Goal: Task Accomplishment & Management: Manage account settings

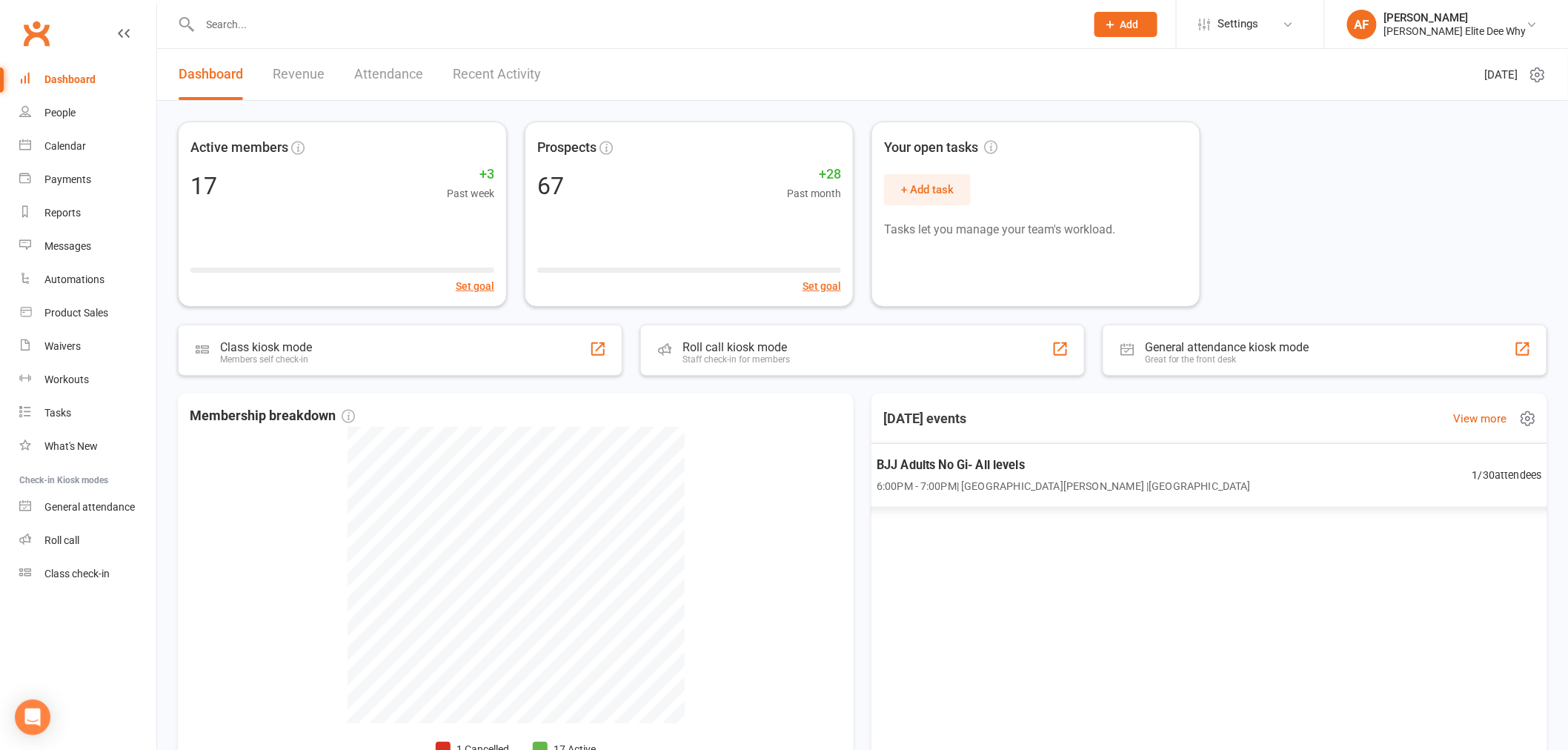
click at [1063, 472] on span "BJJ Adults No Gi- All levels" at bounding box center [1063, 465] width 374 height 19
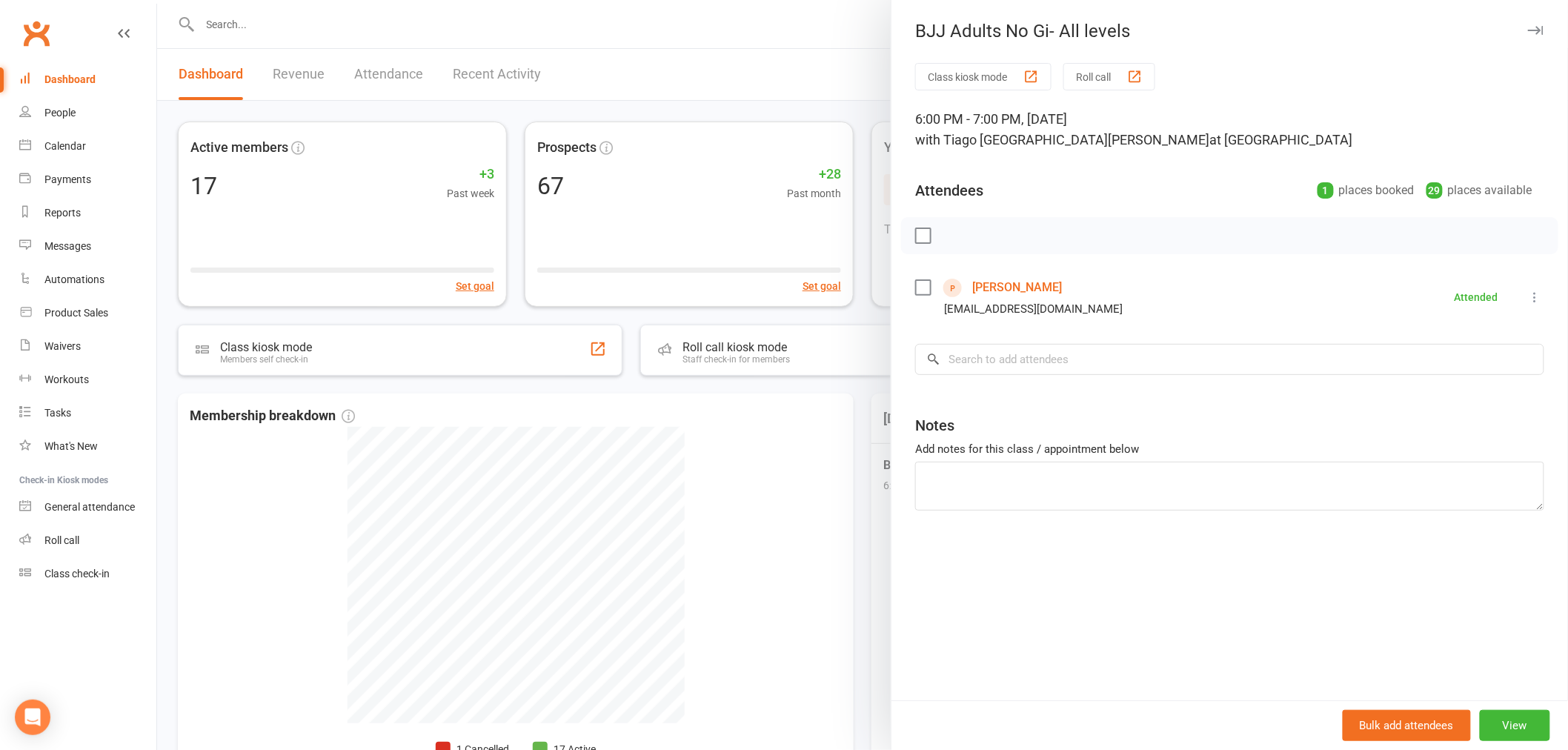
click at [754, 72] on div at bounding box center [862, 375] width 1410 height 750
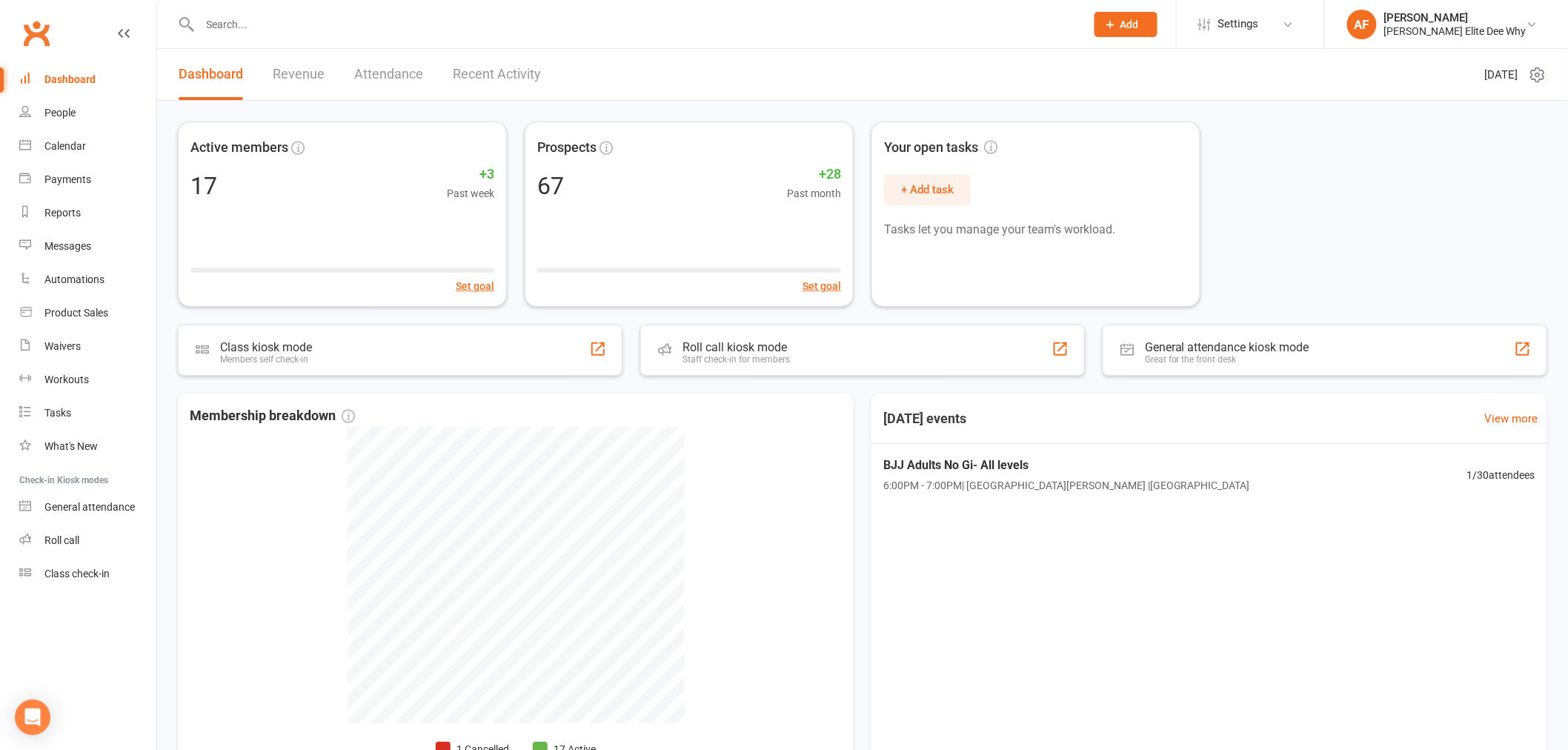
click at [1394, 159] on div "Active members 17 +3 Past week Set goal Prospects 67 +28 Past month Set goal Yo…" at bounding box center [862, 214] width 1369 height 185
click at [59, 115] on div "People" at bounding box center [60, 113] width 31 height 12
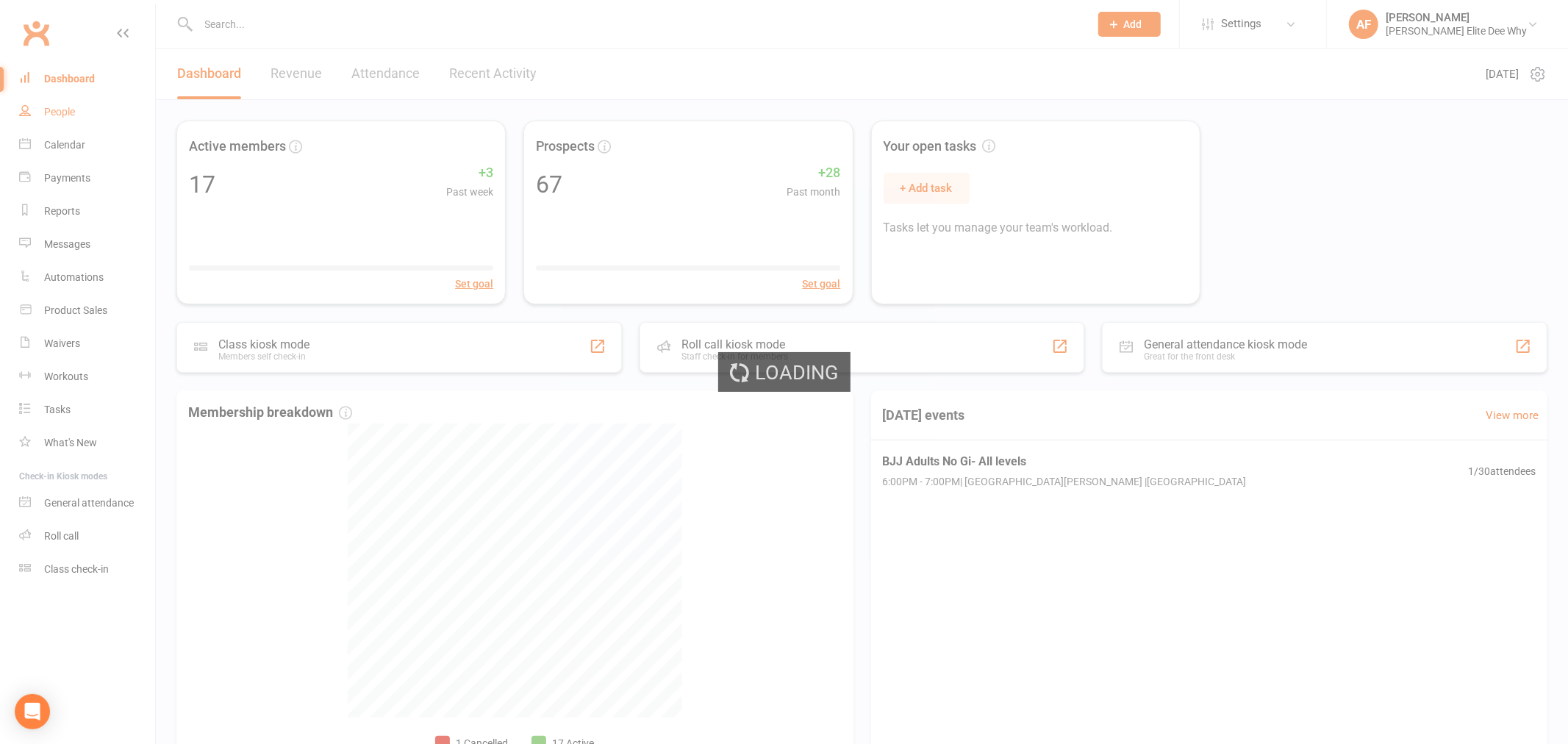
select select "50"
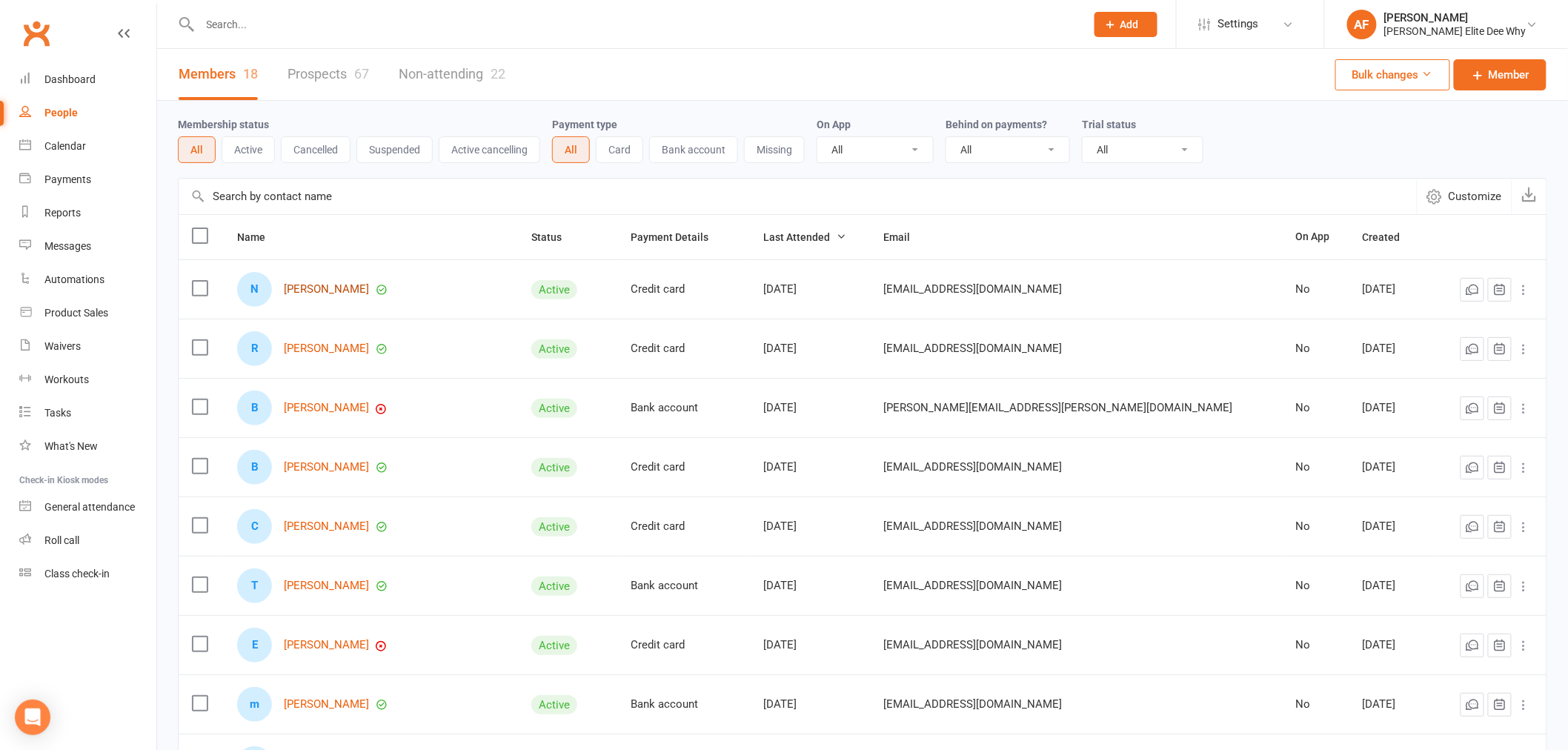
click at [344, 284] on link "[PERSON_NAME]" at bounding box center [326, 290] width 85 height 13
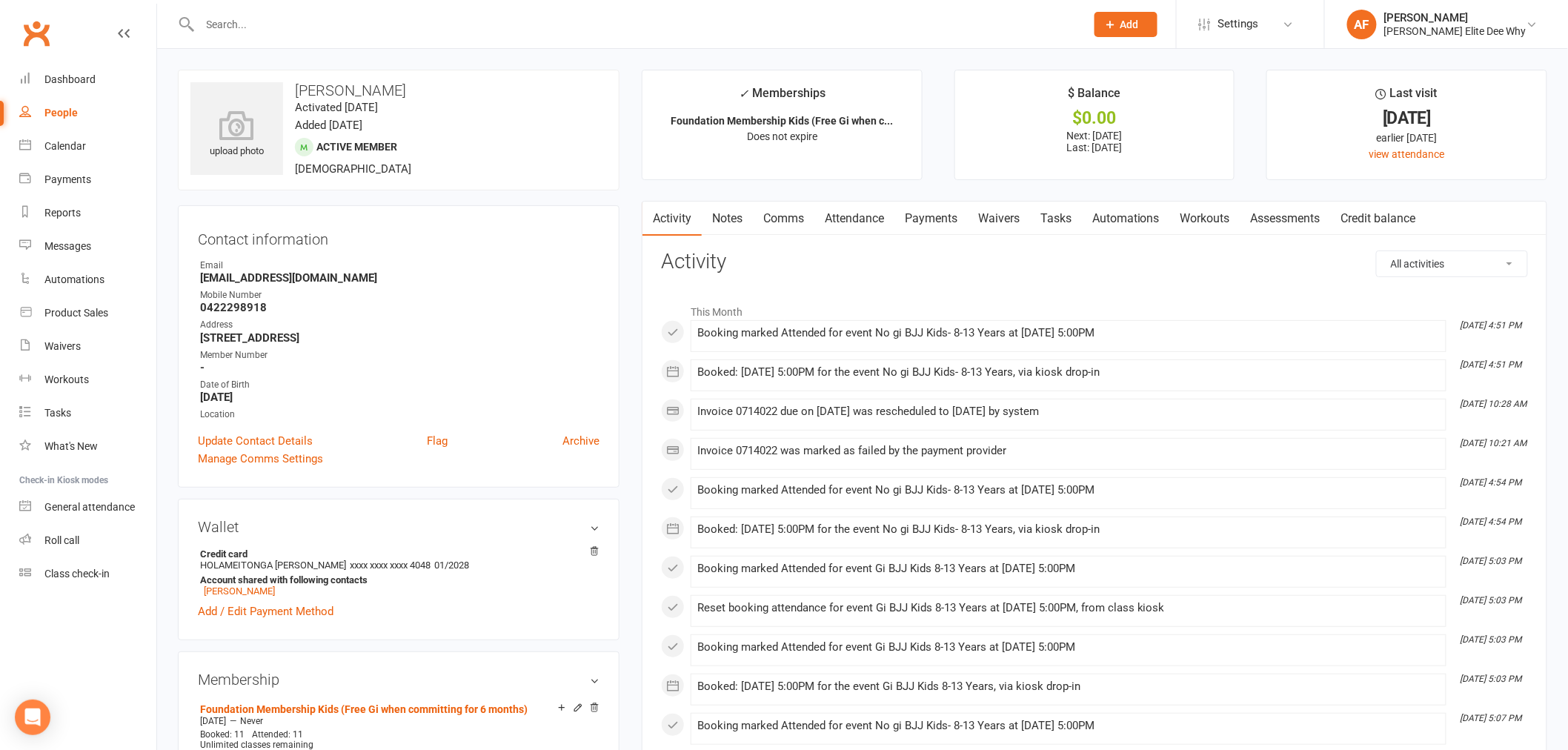
click at [930, 216] on link "Payments" at bounding box center [930, 219] width 73 height 34
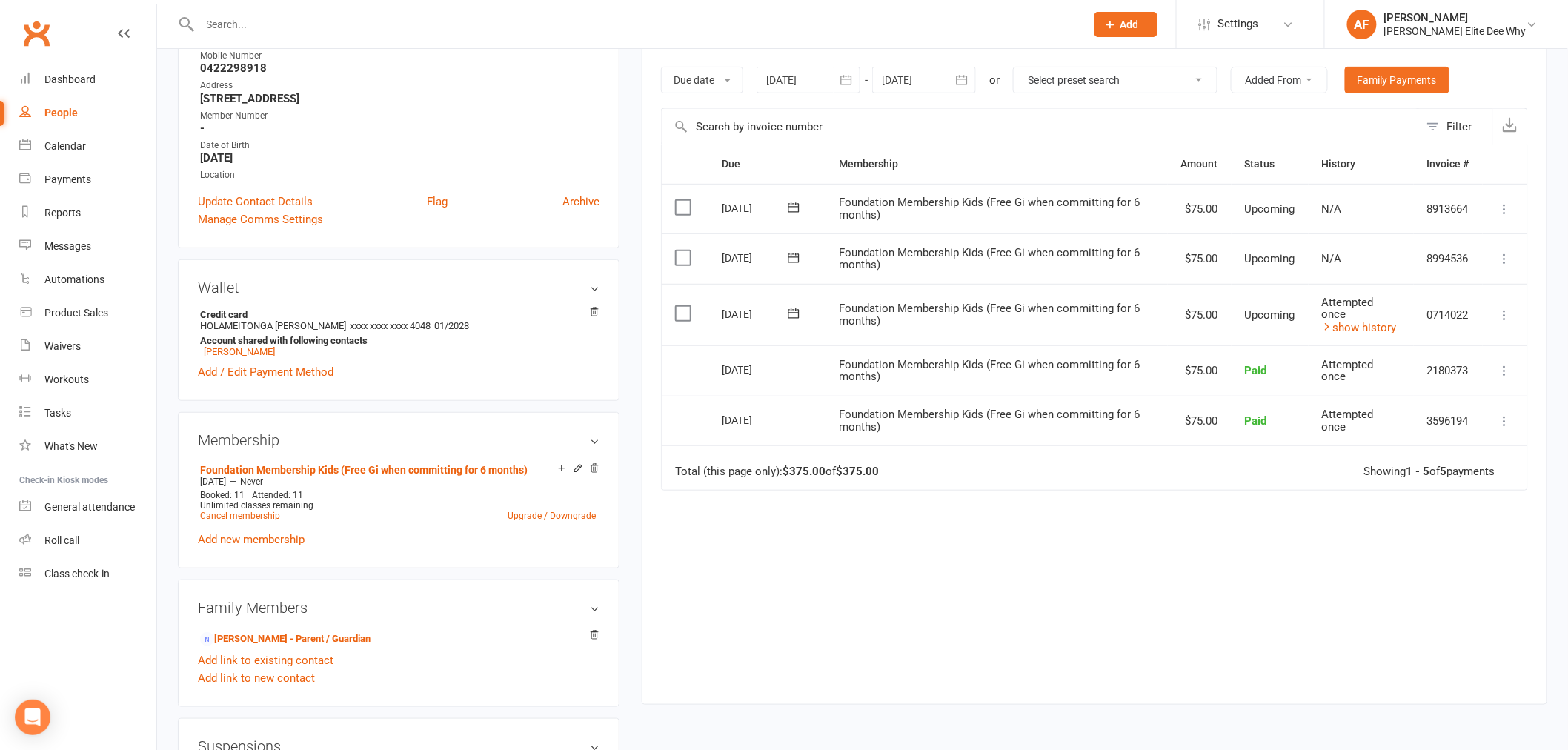
scroll to position [247, 0]
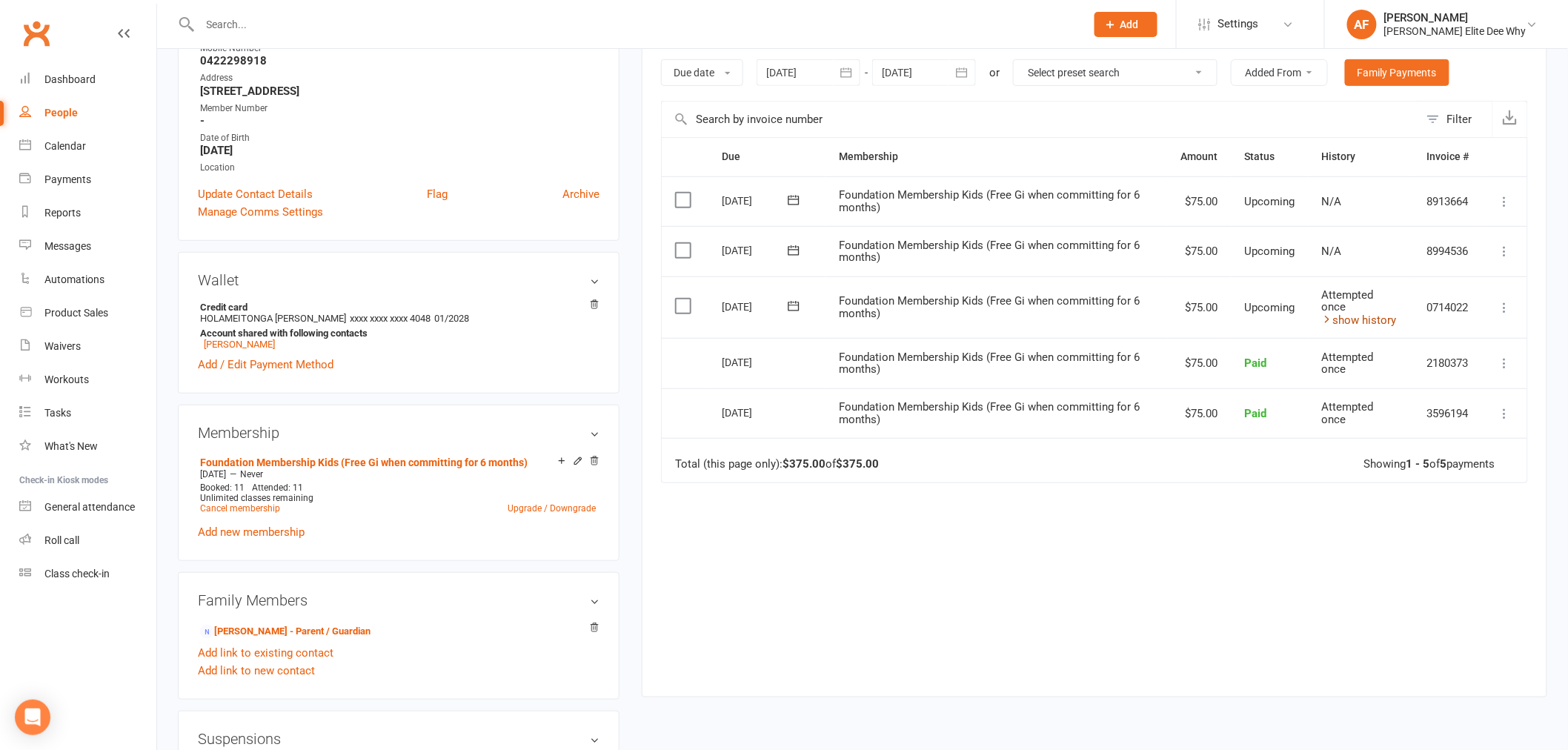
click at [1357, 319] on link "show history" at bounding box center [1359, 320] width 75 height 13
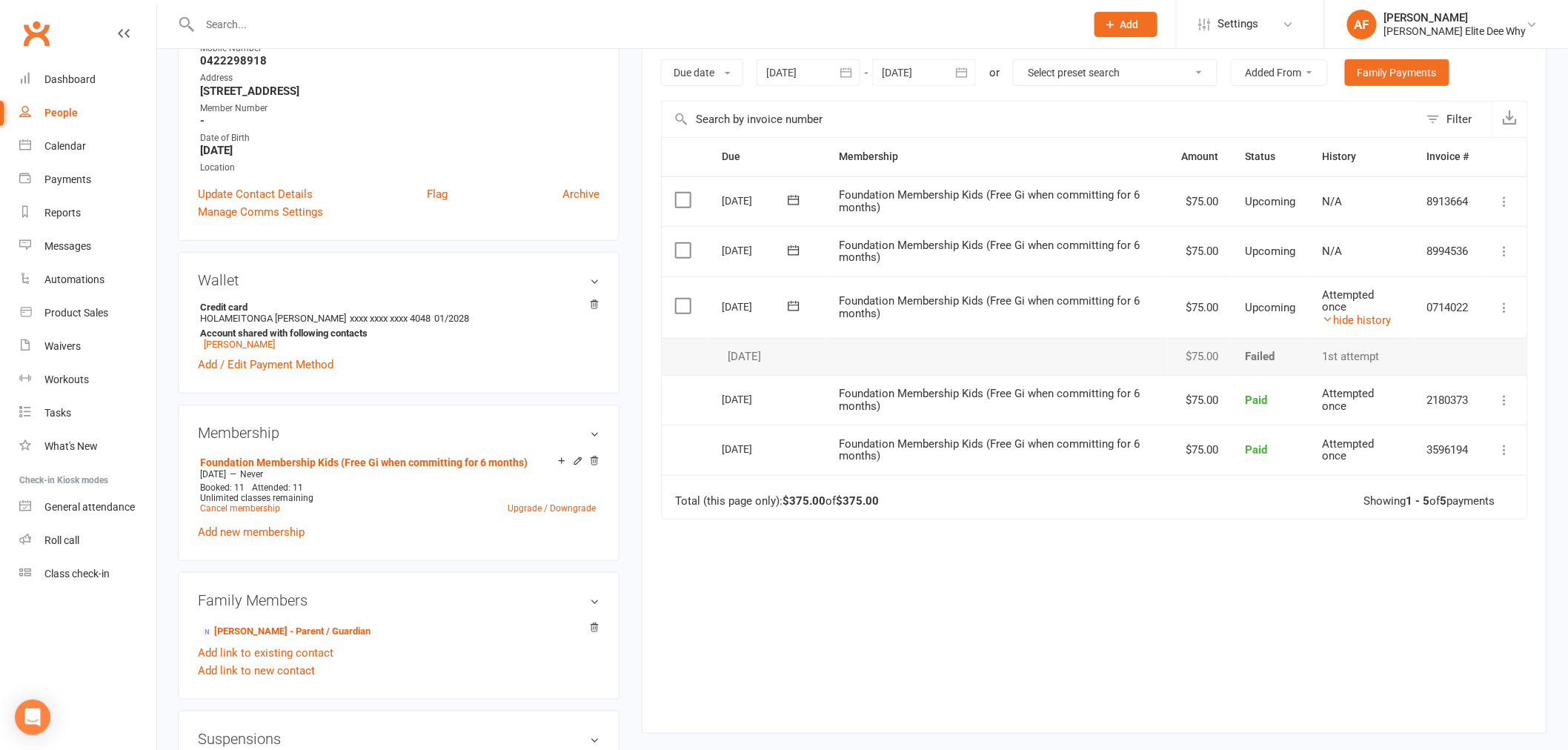
click at [1340, 395] on span "Attempted once" at bounding box center [1347, 400] width 52 height 26
click at [1359, 322] on link "hide history" at bounding box center [1356, 320] width 69 height 13
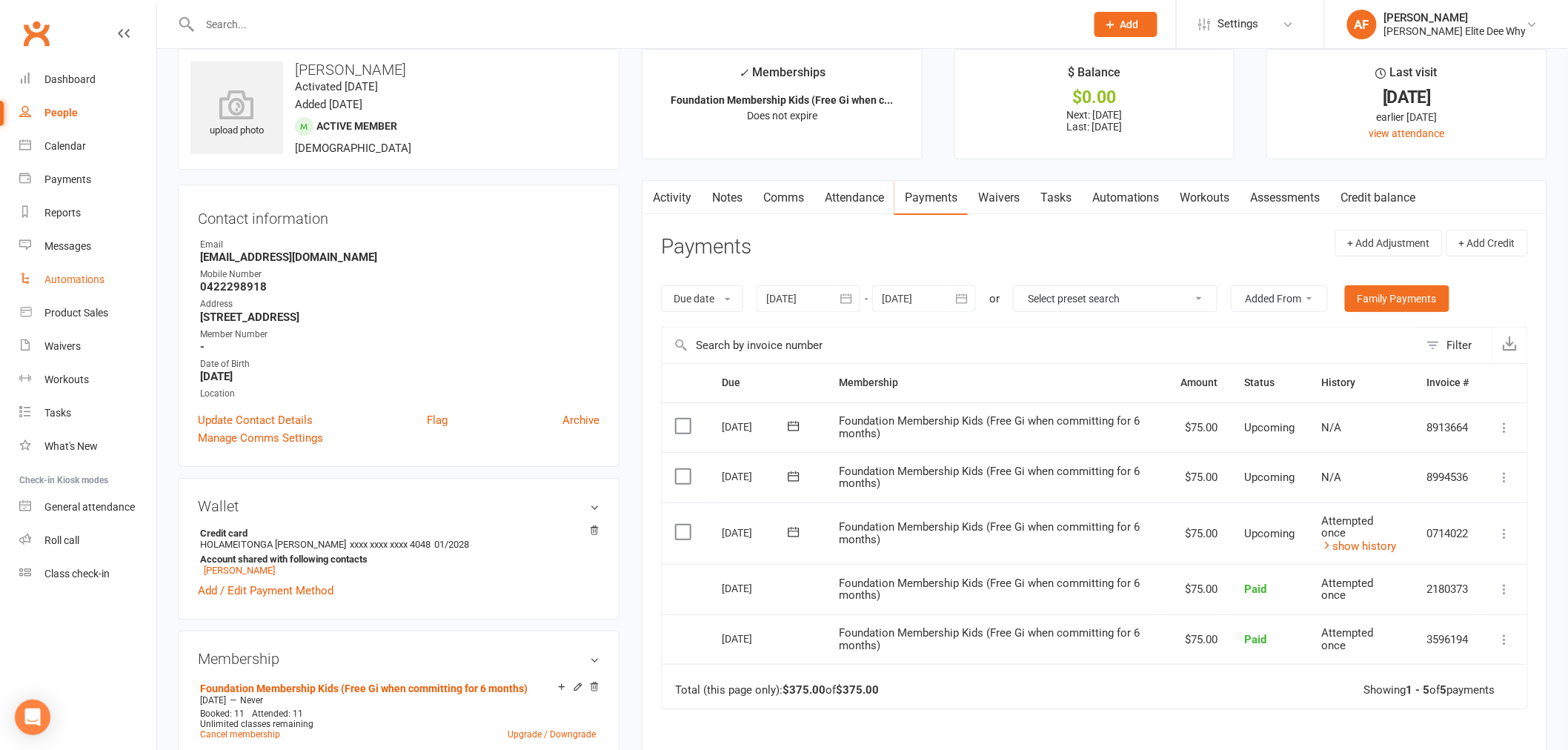
scroll to position [0, 0]
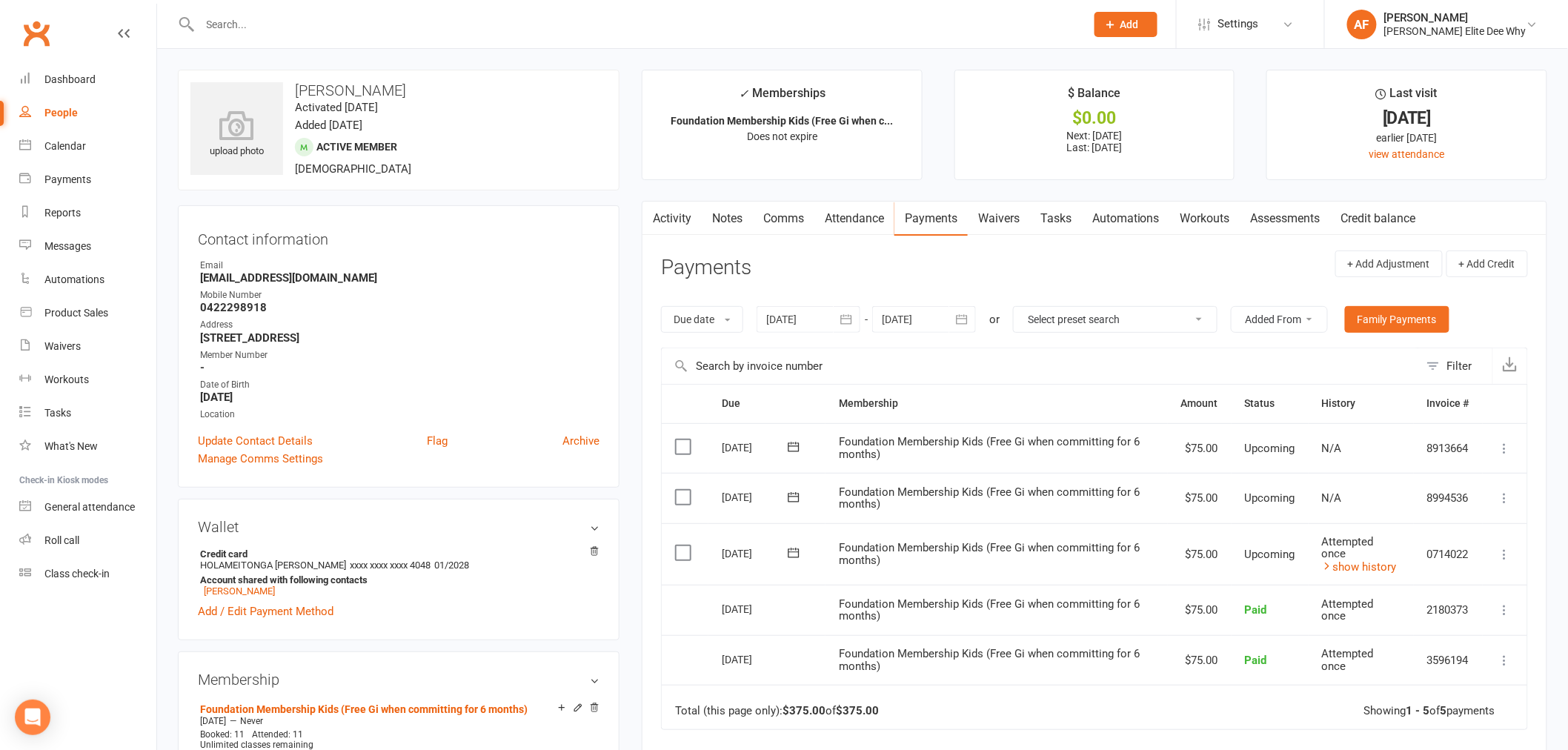
click at [65, 116] on div "People" at bounding box center [61, 113] width 34 height 12
select select "50"
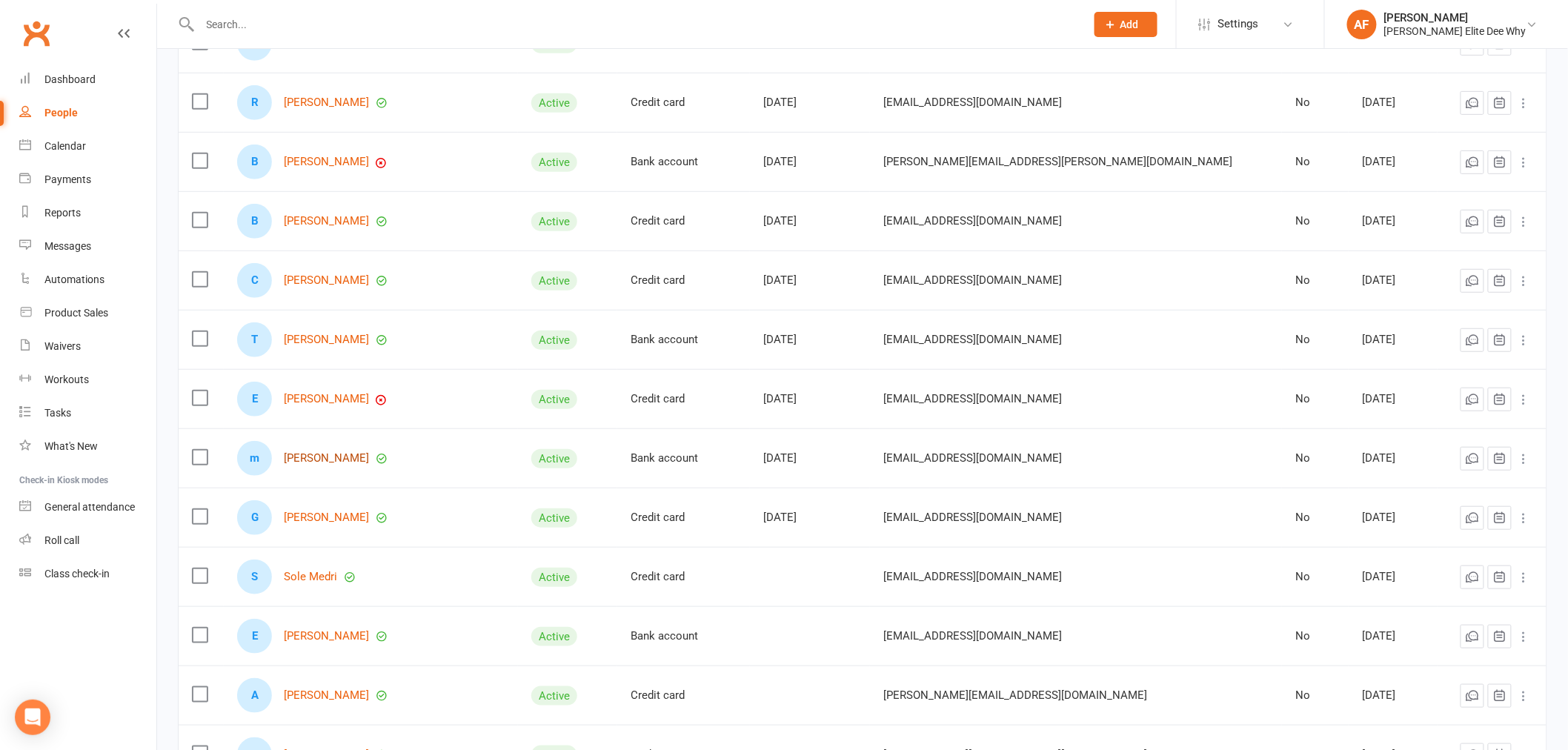
scroll to position [247, 0]
click at [338, 400] on link "[PERSON_NAME]" at bounding box center [326, 398] width 85 height 13
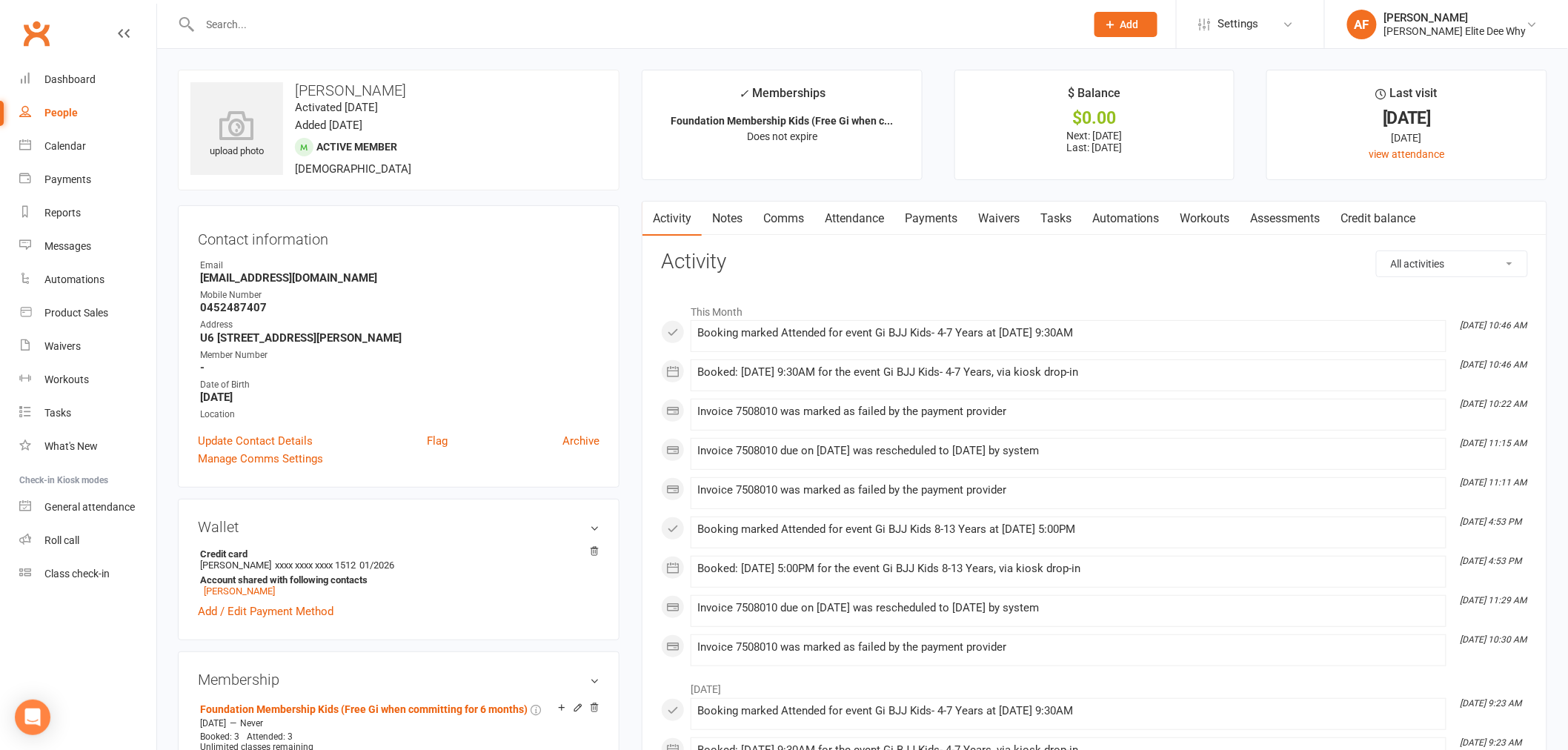
click at [932, 220] on link "Payments" at bounding box center [930, 219] width 73 height 34
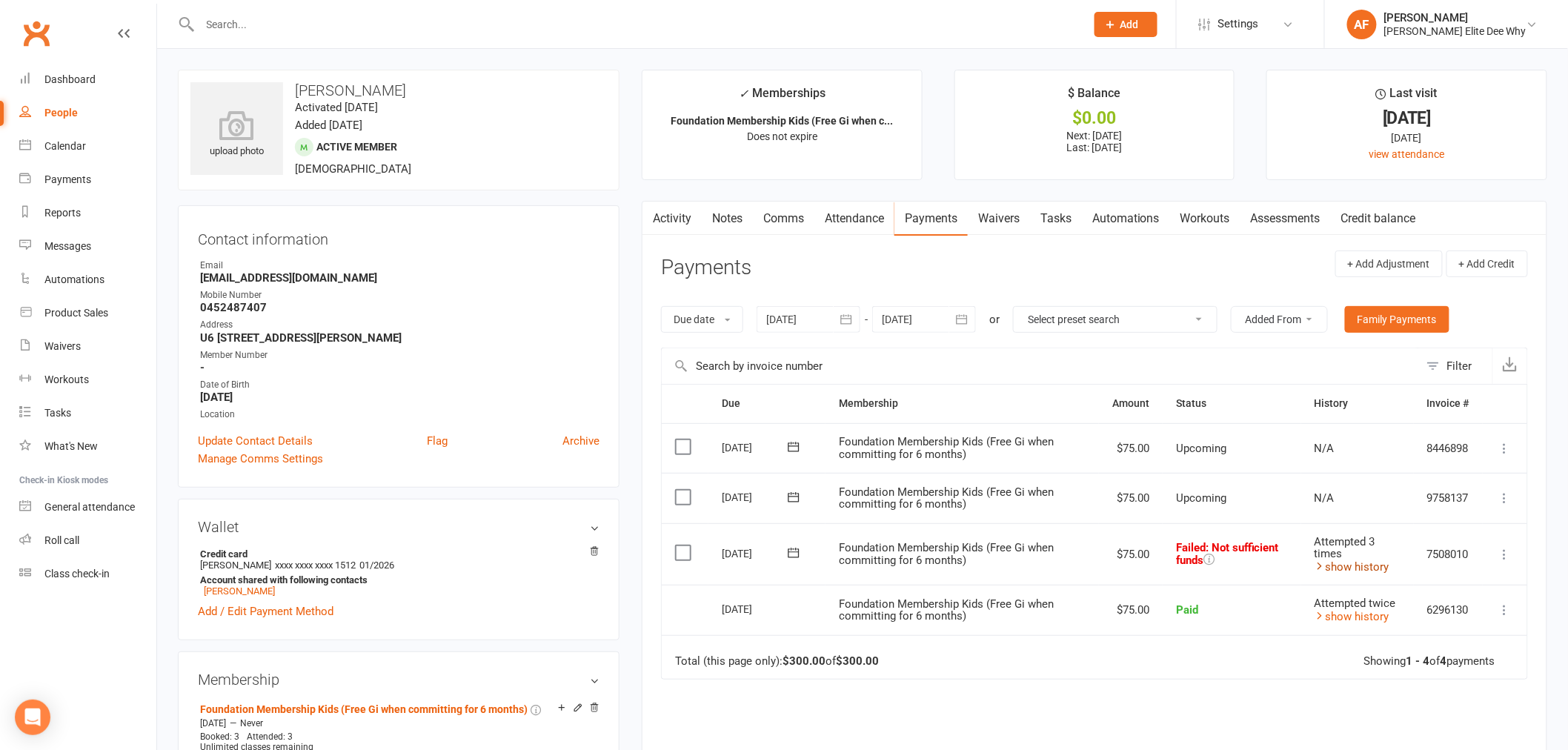
click at [1367, 566] on link "show history" at bounding box center [1352, 566] width 75 height 13
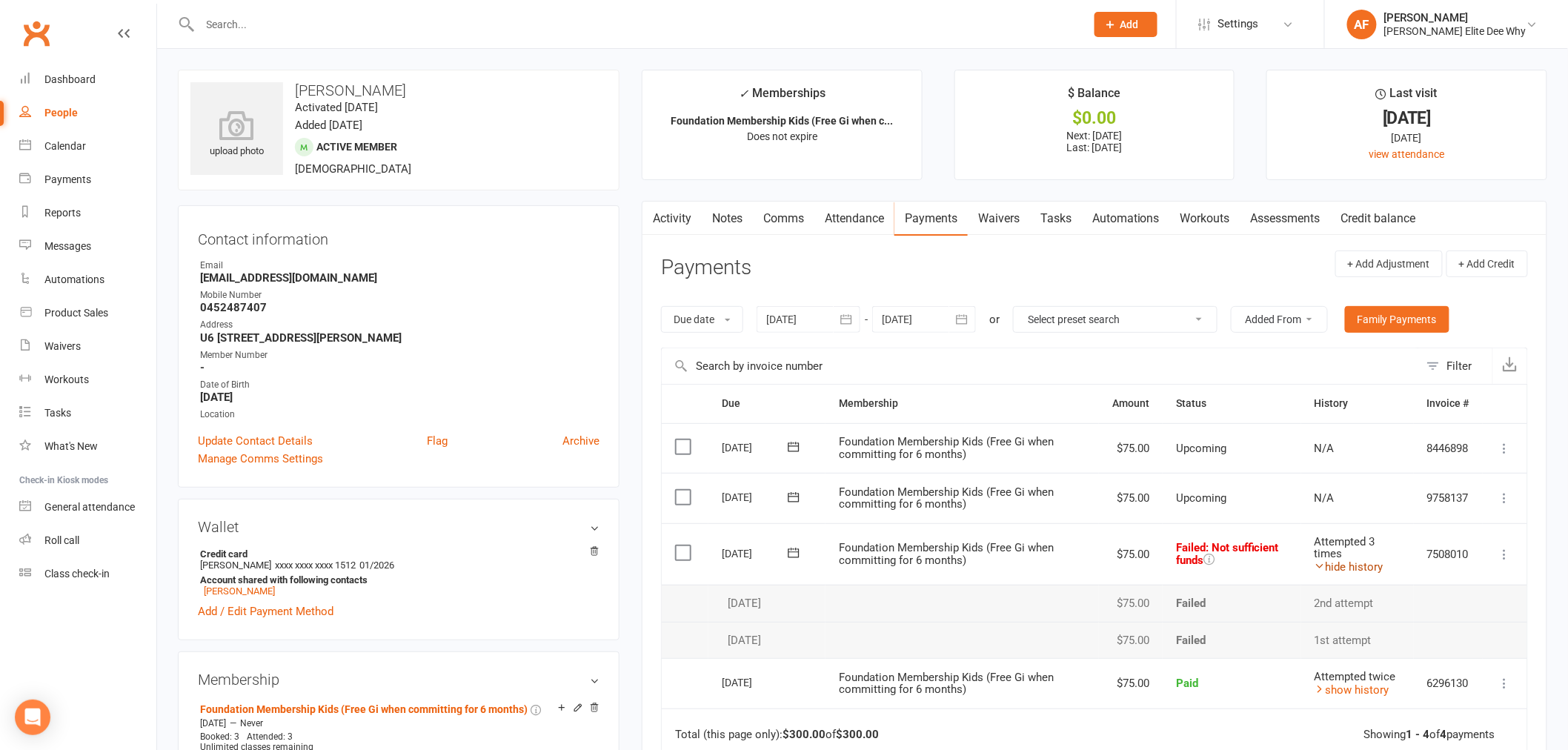
click at [1367, 566] on link "hide history" at bounding box center [1349, 566] width 69 height 13
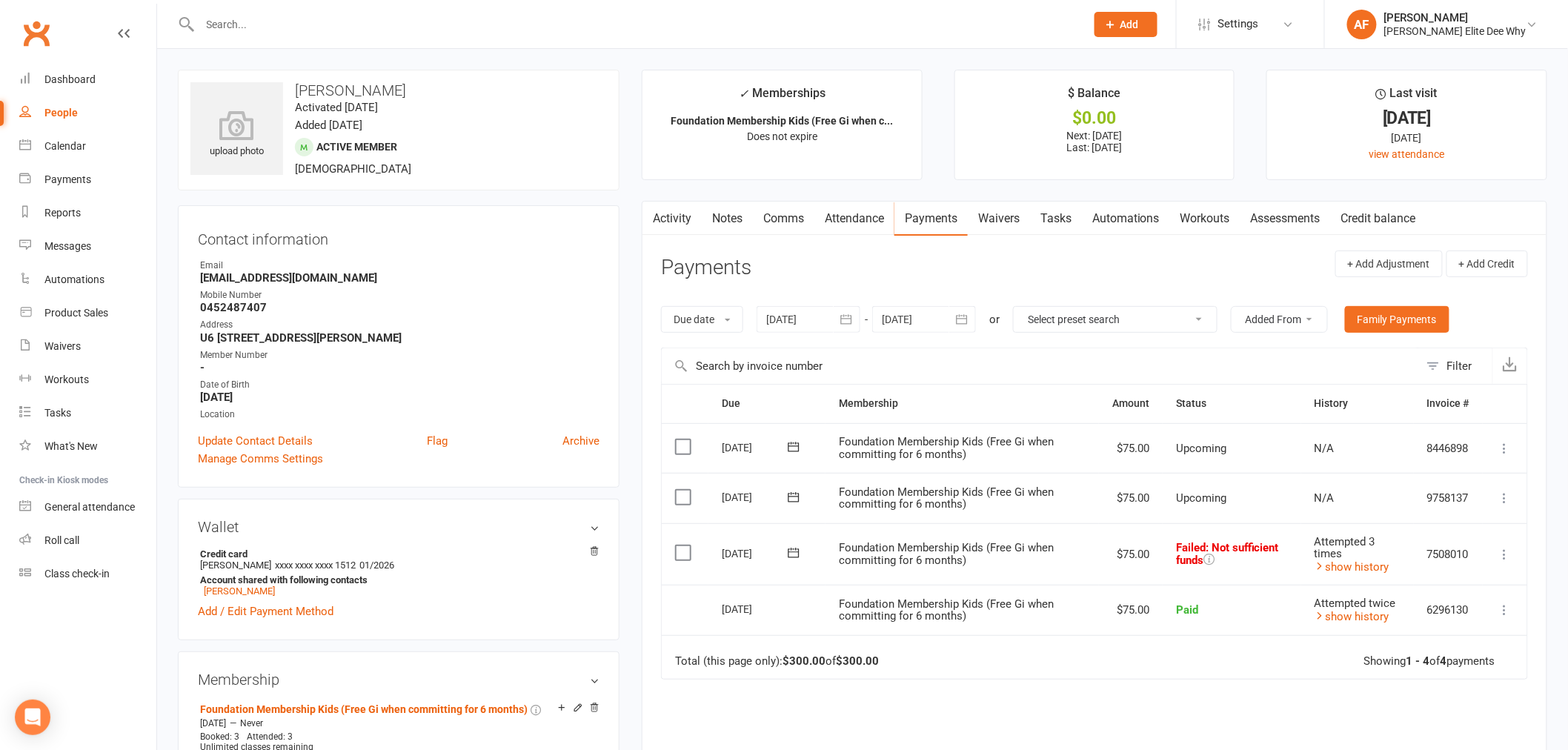
click at [413, 90] on h3 "[PERSON_NAME]" at bounding box center [398, 90] width 416 height 16
click at [1190, 558] on span ": Not sufficient funds" at bounding box center [1228, 554] width 103 height 27
click at [1211, 559] on icon at bounding box center [1209, 559] width 11 height 11
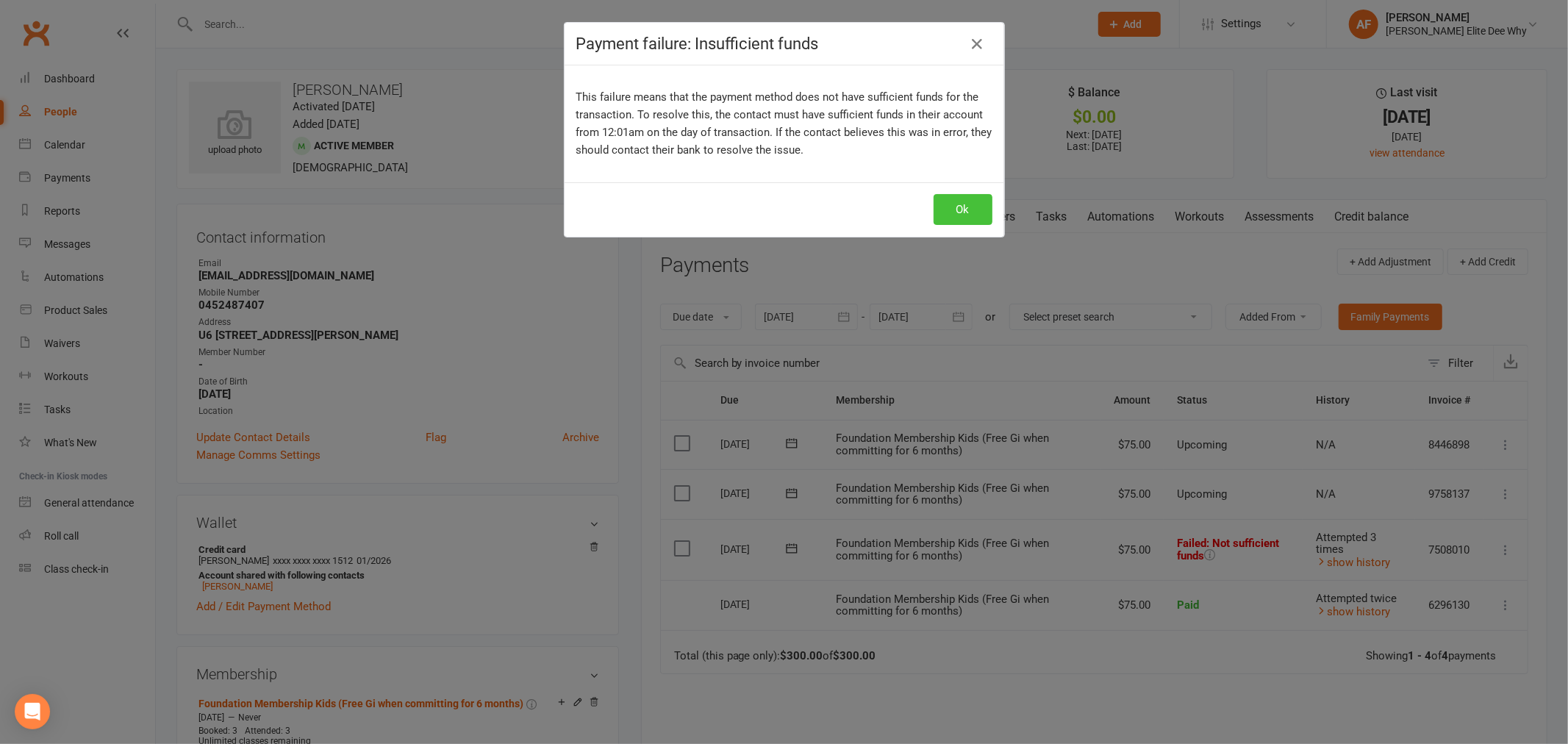
click at [967, 212] on button "Ok" at bounding box center [963, 210] width 59 height 31
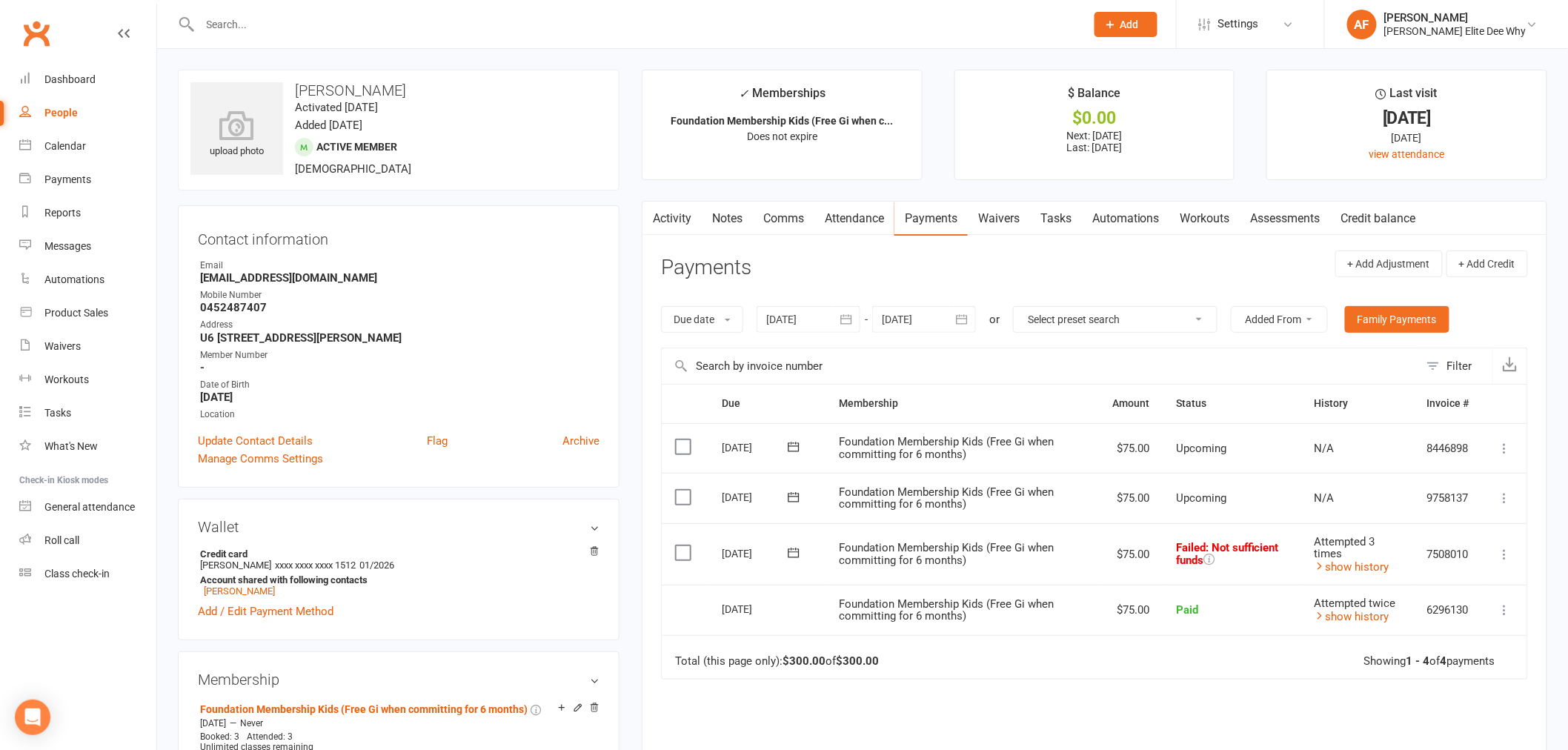
click at [1192, 562] on span ": Not sufficient funds" at bounding box center [1228, 554] width 103 height 27
click at [1204, 561] on icon at bounding box center [1209, 559] width 11 height 11
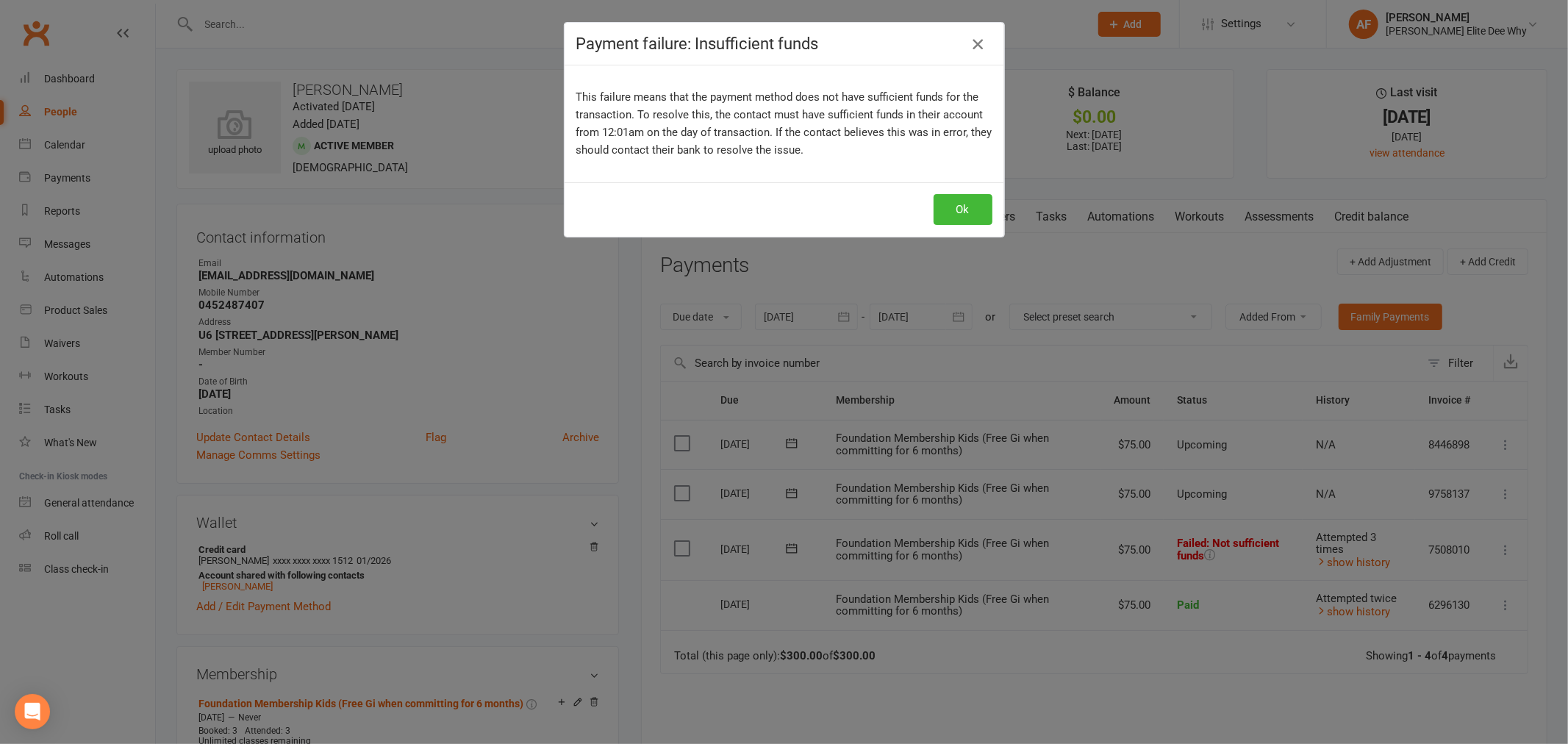
click at [969, 47] on icon "button" at bounding box center [977, 44] width 18 height 18
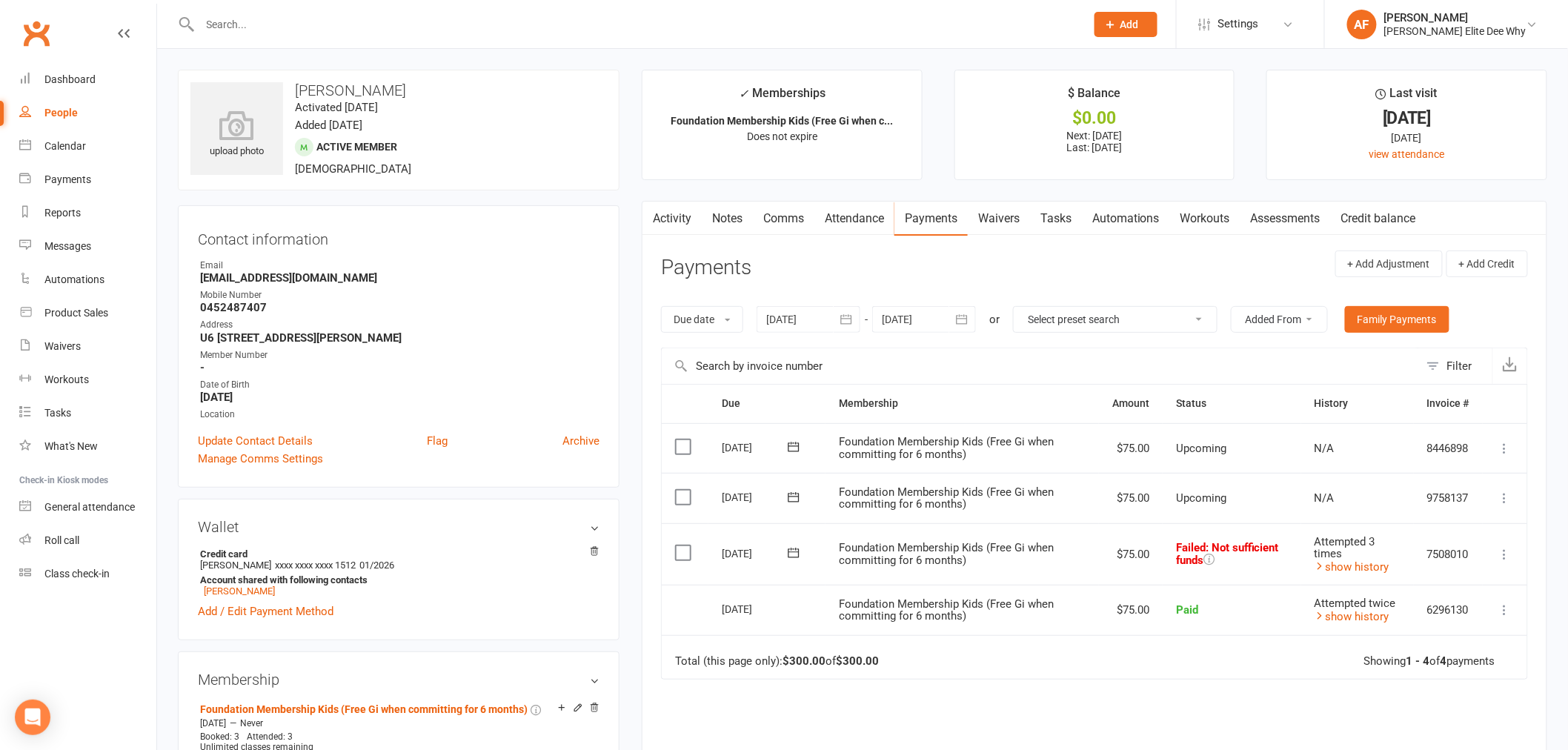
click at [776, 217] on link "Comms" at bounding box center [783, 219] width 61 height 34
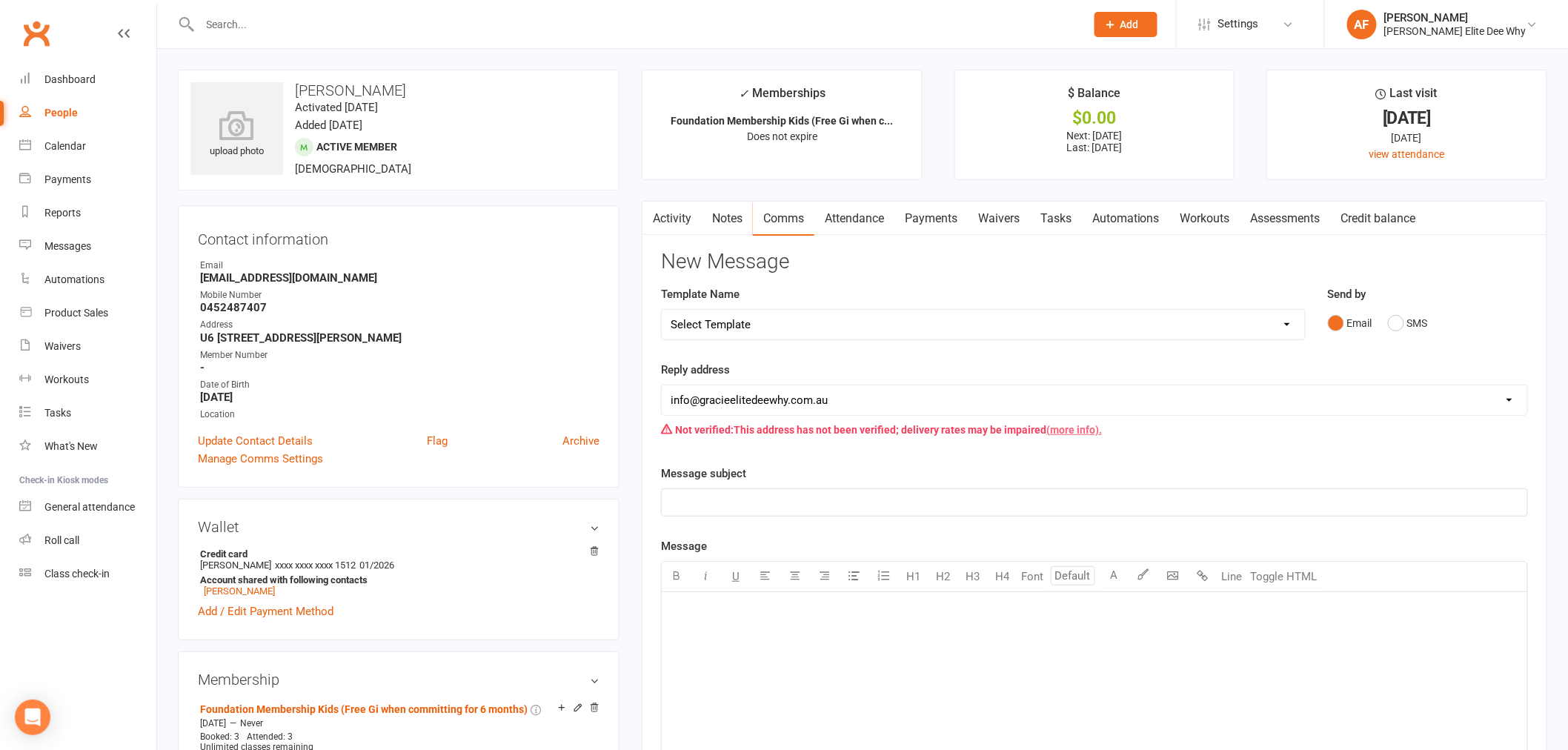
click at [1082, 427] on link "(more info)." at bounding box center [1073, 430] width 55 height 12
click at [1294, 24] on icon at bounding box center [1289, 24] width 12 height 12
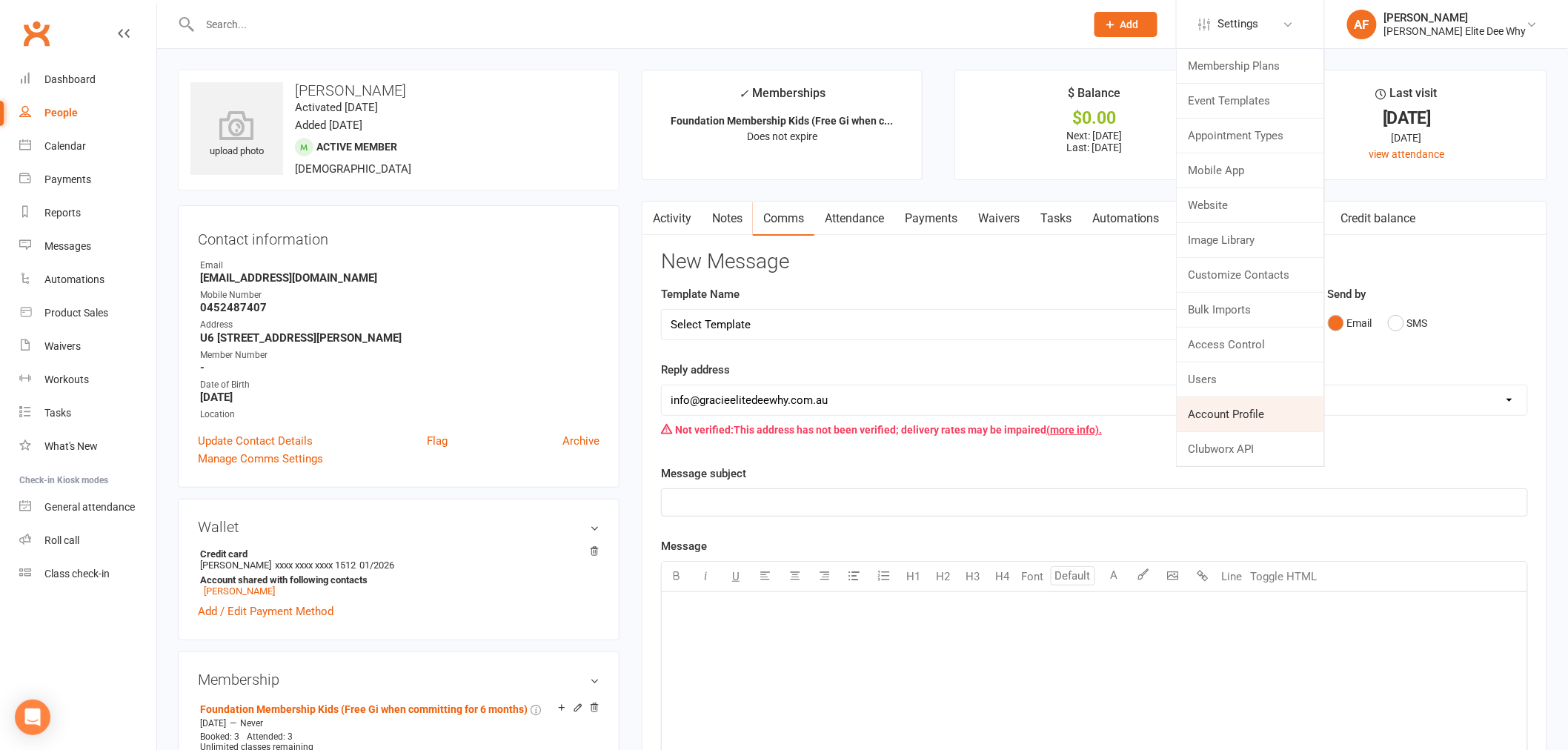
click at [1243, 409] on link "Account Profile" at bounding box center [1250, 415] width 147 height 34
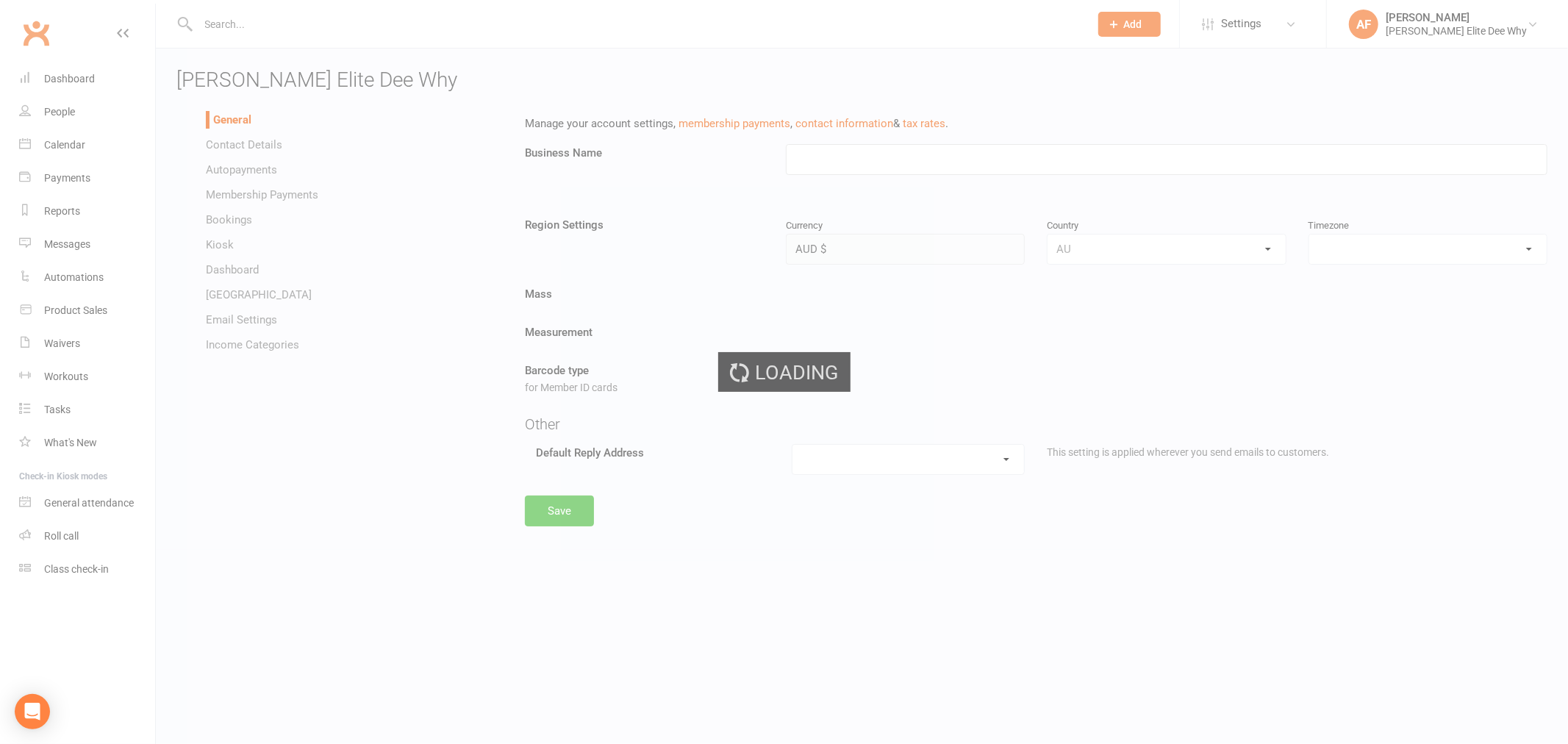
type input "[PERSON_NAME] Elite Dee Why"
select select "[GEOGRAPHIC_DATA]/[GEOGRAPHIC_DATA]"
select select "[EMAIL_ADDRESS][DOMAIN_NAME]"
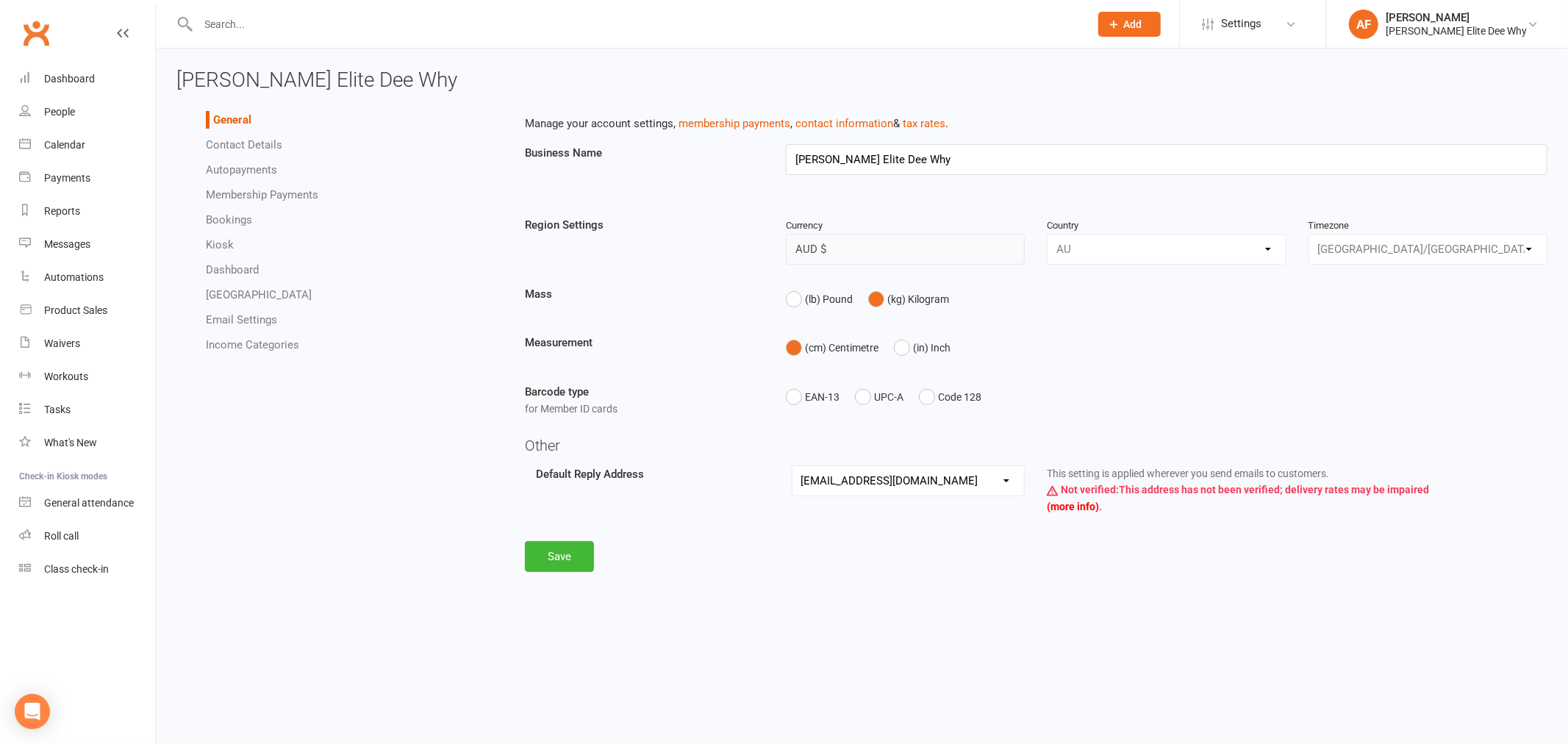
click at [1005, 481] on select "[EMAIL_ADDRESS][DOMAIN_NAME] [EMAIL_ADDRESS][DOMAIN_NAME] [PERSON_NAME][DOMAIN_…" at bounding box center [909, 481] width 233 height 29
click at [793, 466] on select "[EMAIL_ADDRESS][DOMAIN_NAME] [EMAIL_ADDRESS][DOMAIN_NAME] [PERSON_NAME][DOMAIN_…" at bounding box center [909, 481] width 233 height 29
click at [1059, 386] on div "EAN-13 UPC-A Code 128" at bounding box center [1166, 397] width 762 height 28
click at [1010, 480] on select "[EMAIL_ADDRESS][DOMAIN_NAME] [EMAIL_ADDRESS][DOMAIN_NAME] [PERSON_NAME][DOMAIN_…" at bounding box center [909, 481] width 233 height 29
click at [793, 466] on select "[EMAIL_ADDRESS][DOMAIN_NAME] [EMAIL_ADDRESS][DOMAIN_NAME] [PERSON_NAME][DOMAIN_…" at bounding box center [909, 481] width 233 height 29
